Goal: Navigation & Orientation: Find specific page/section

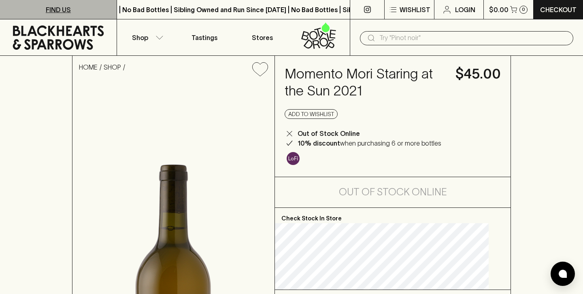
click at [57, 8] on p "FIND US" at bounding box center [58, 10] width 25 height 10
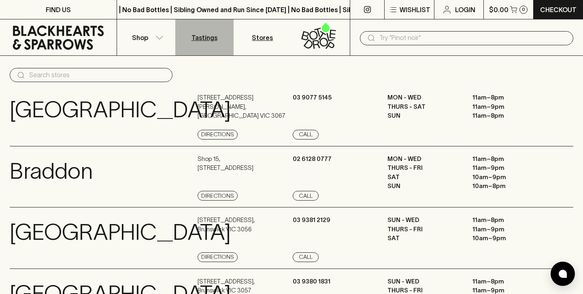
click at [206, 38] on p "Tastings" at bounding box center [204, 38] width 26 height 10
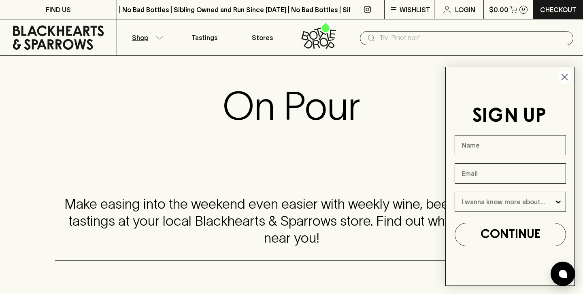
click at [159, 43] on button "Shop" at bounding box center [146, 37] width 58 height 36
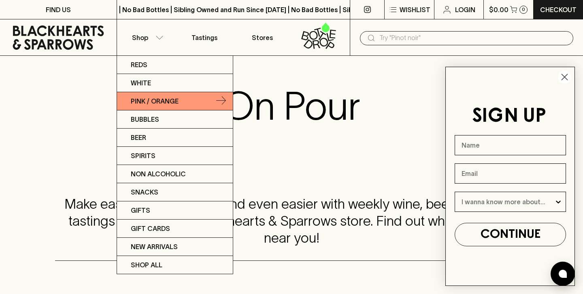
click at [221, 98] on icon at bounding box center [221, 101] width 10 height 10
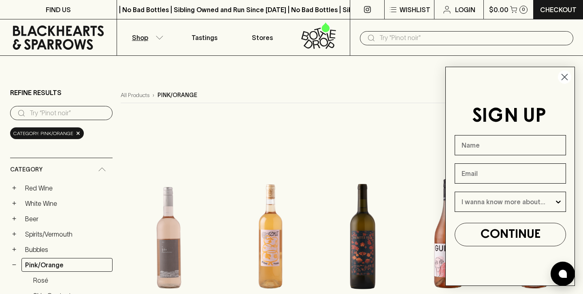
click at [568, 79] on circle "Close dialog" at bounding box center [564, 76] width 13 height 13
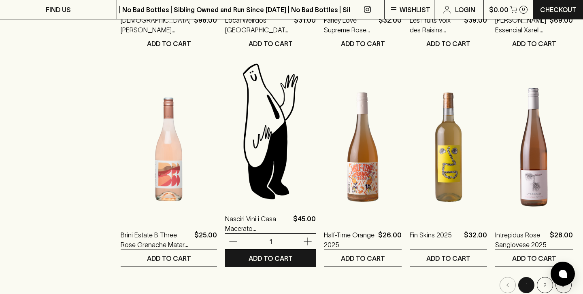
scroll to position [729, 0]
